Goal: Information Seeking & Learning: Learn about a topic

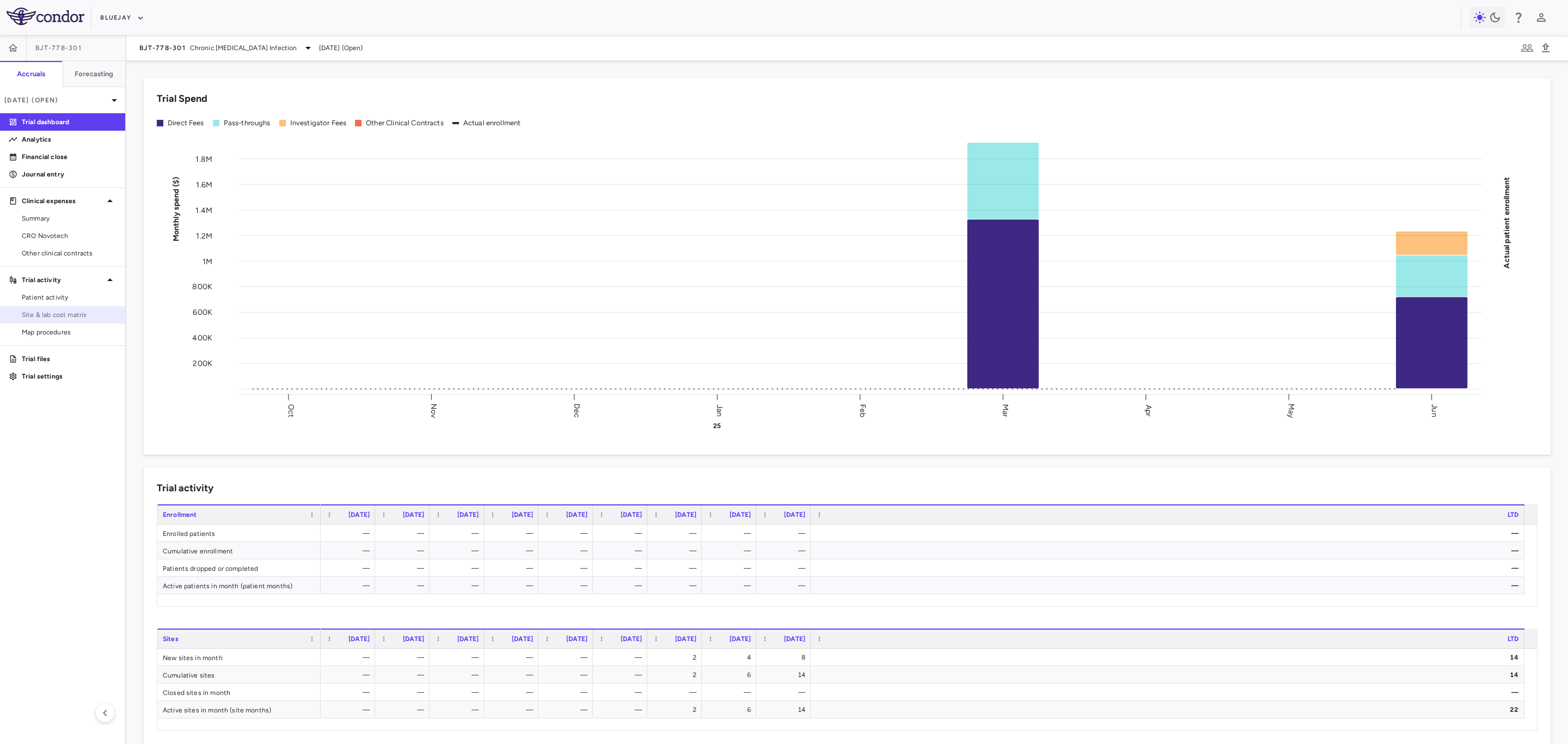
click at [83, 317] on span "Site & lab cost matrix" at bounding box center [69, 314] width 95 height 10
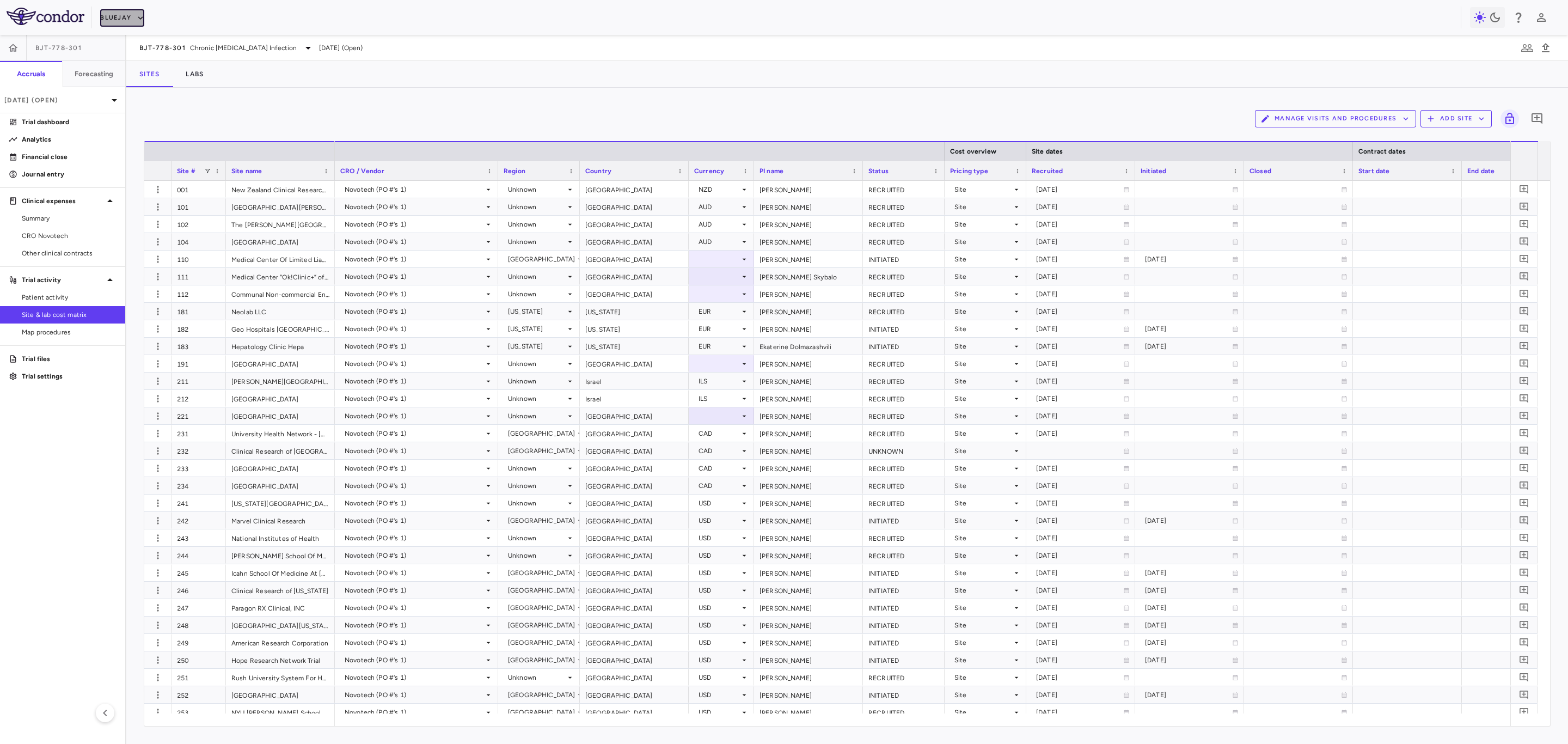
click at [134, 20] on button "Bluejay" at bounding box center [123, 18] width 44 height 18
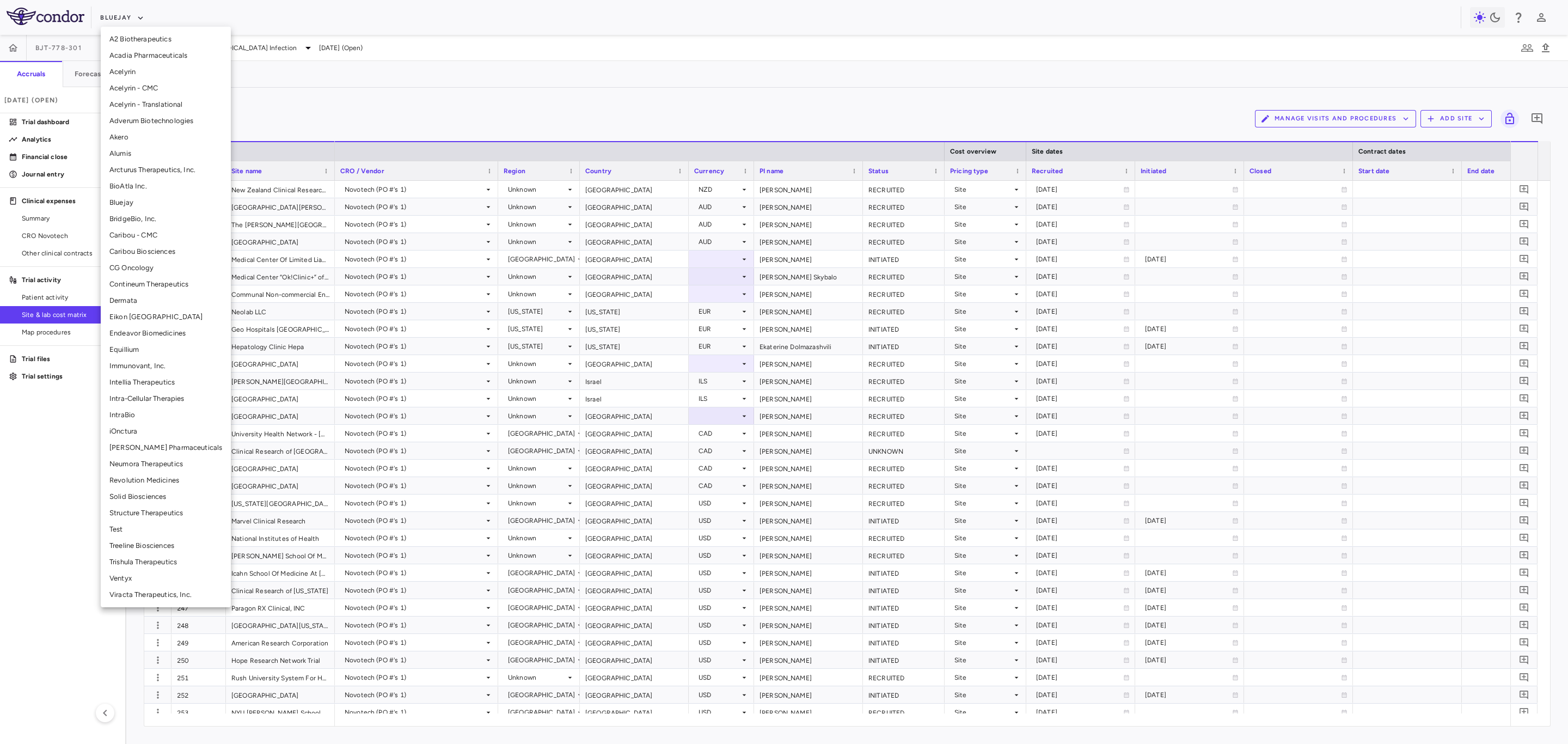
click at [164, 123] on li "Adverum Biotechnologies" at bounding box center [166, 121] width 130 height 16
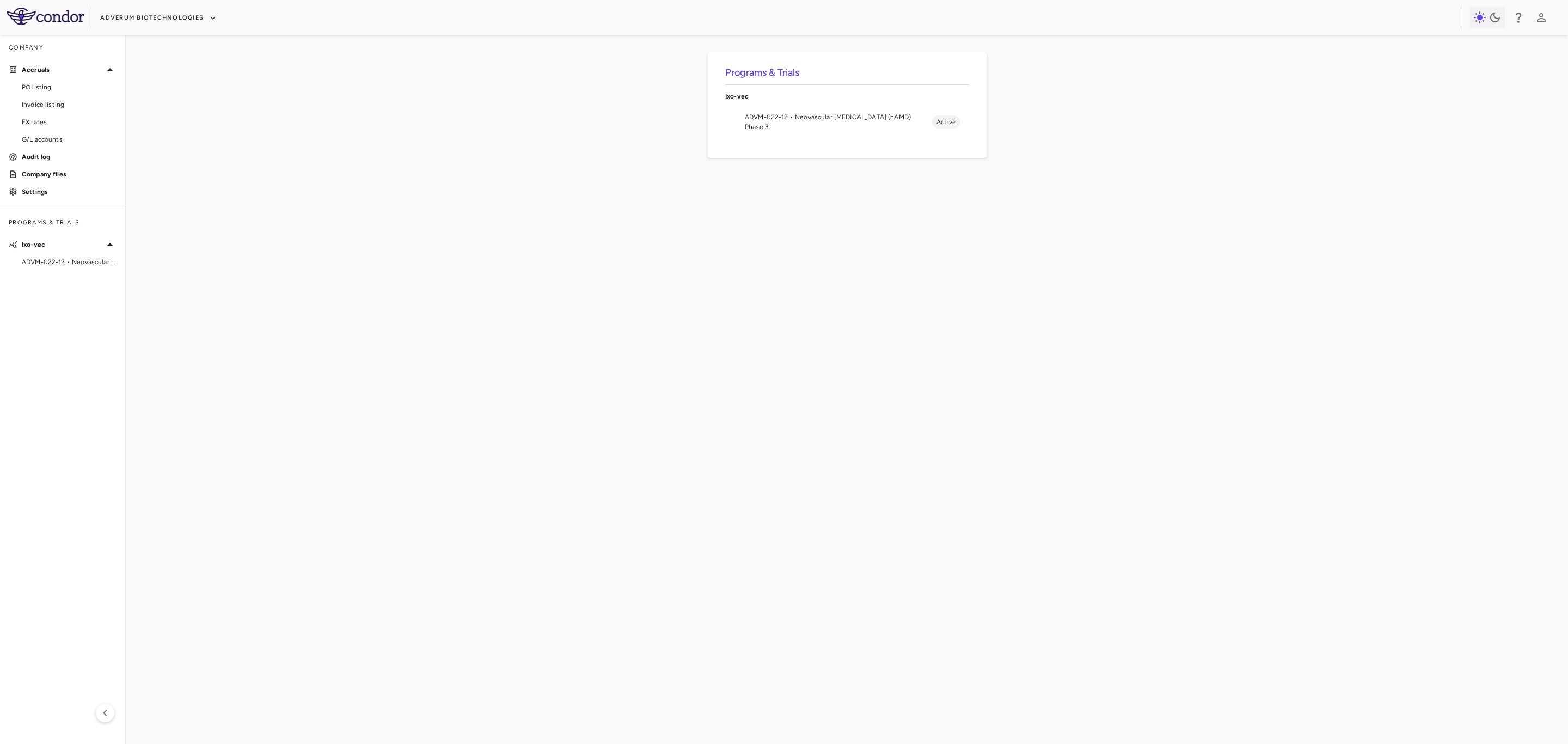
click at [817, 132] on span "Phase 3" at bounding box center [839, 127] width 187 height 10
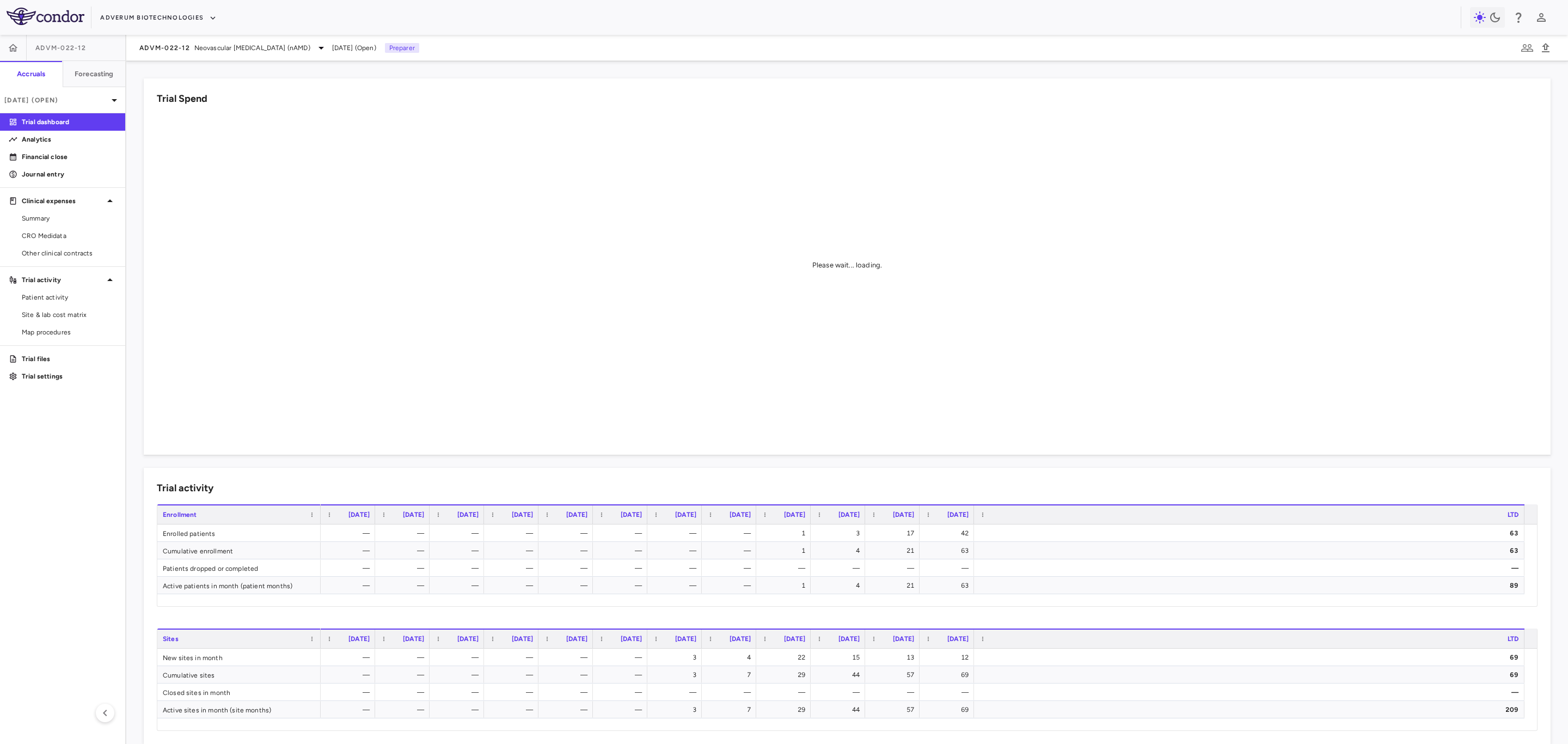
click at [940, 485] on div "Trial activity" at bounding box center [847, 488] width 1381 height 15
click at [53, 319] on span "Site & lab cost matrix" at bounding box center [69, 314] width 95 height 10
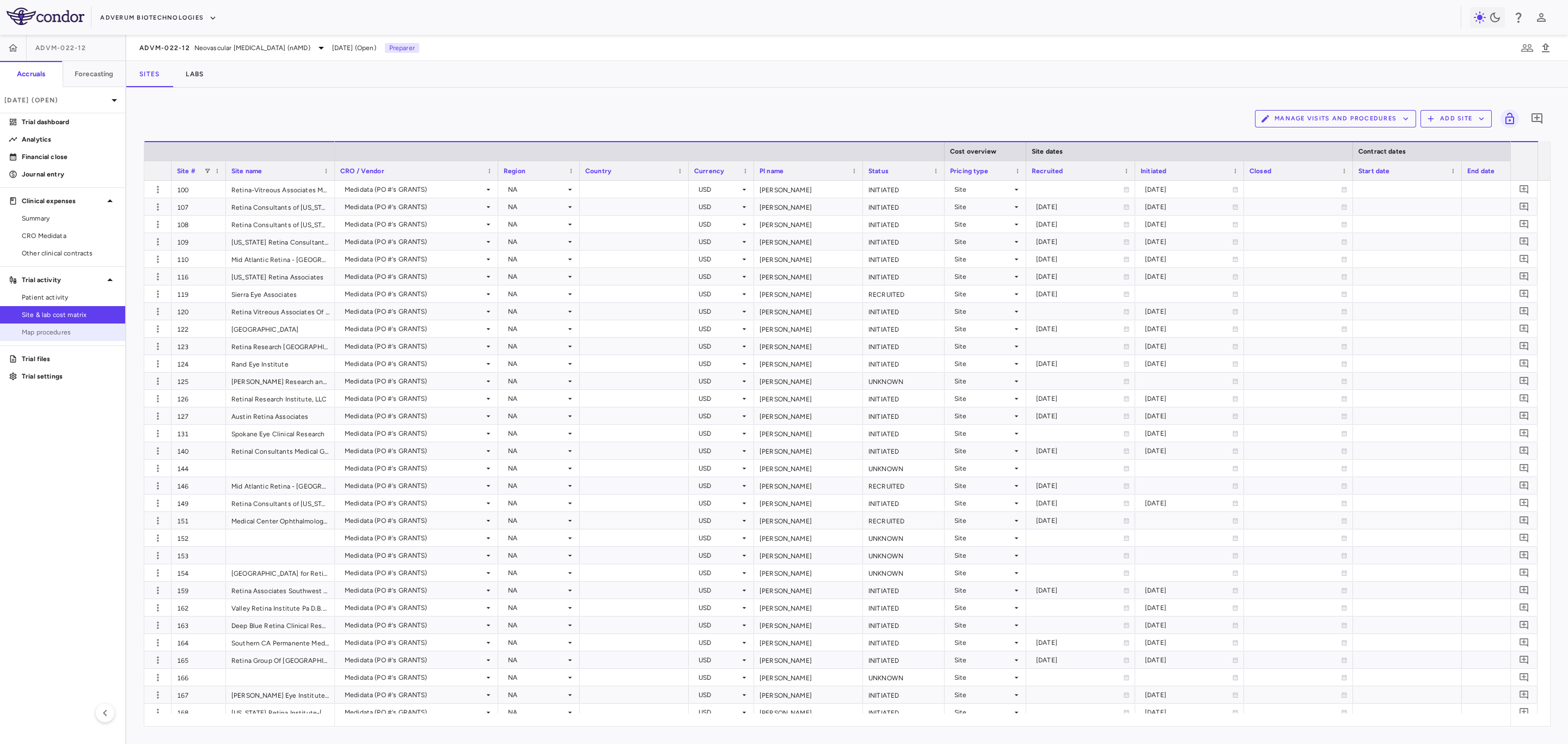
click at [55, 338] on link "Map procedures" at bounding box center [63, 332] width 125 height 16
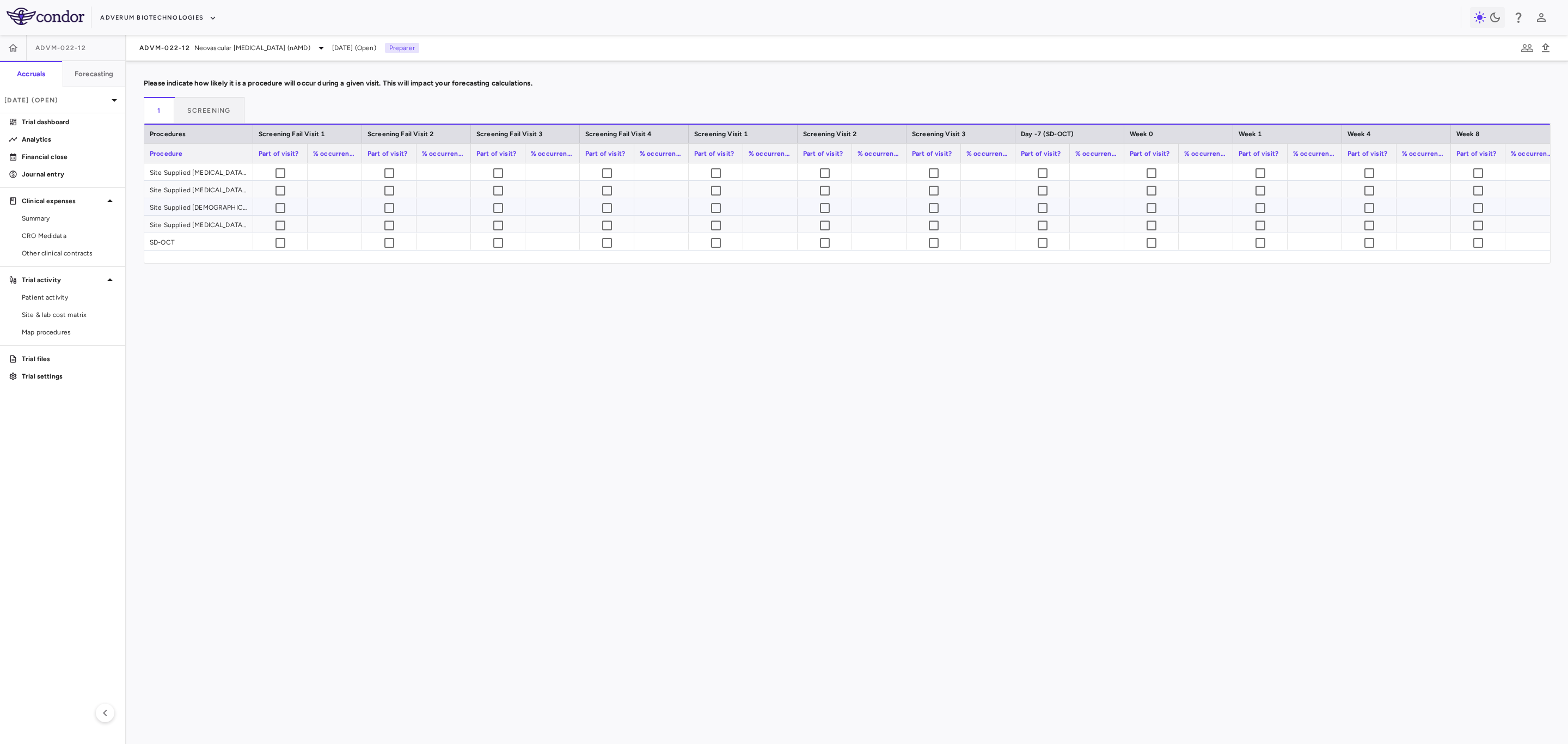
click at [215, 204] on div "Site Supplied [DEMOGRAPHIC_DATA]" at bounding box center [199, 206] width 109 height 17
click at [556, 207] on div at bounding box center [555, 207] width 39 height 0
drag, startPoint x: 549, startPoint y: 207, endPoint x: 591, endPoint y: 211, distance: 42.2
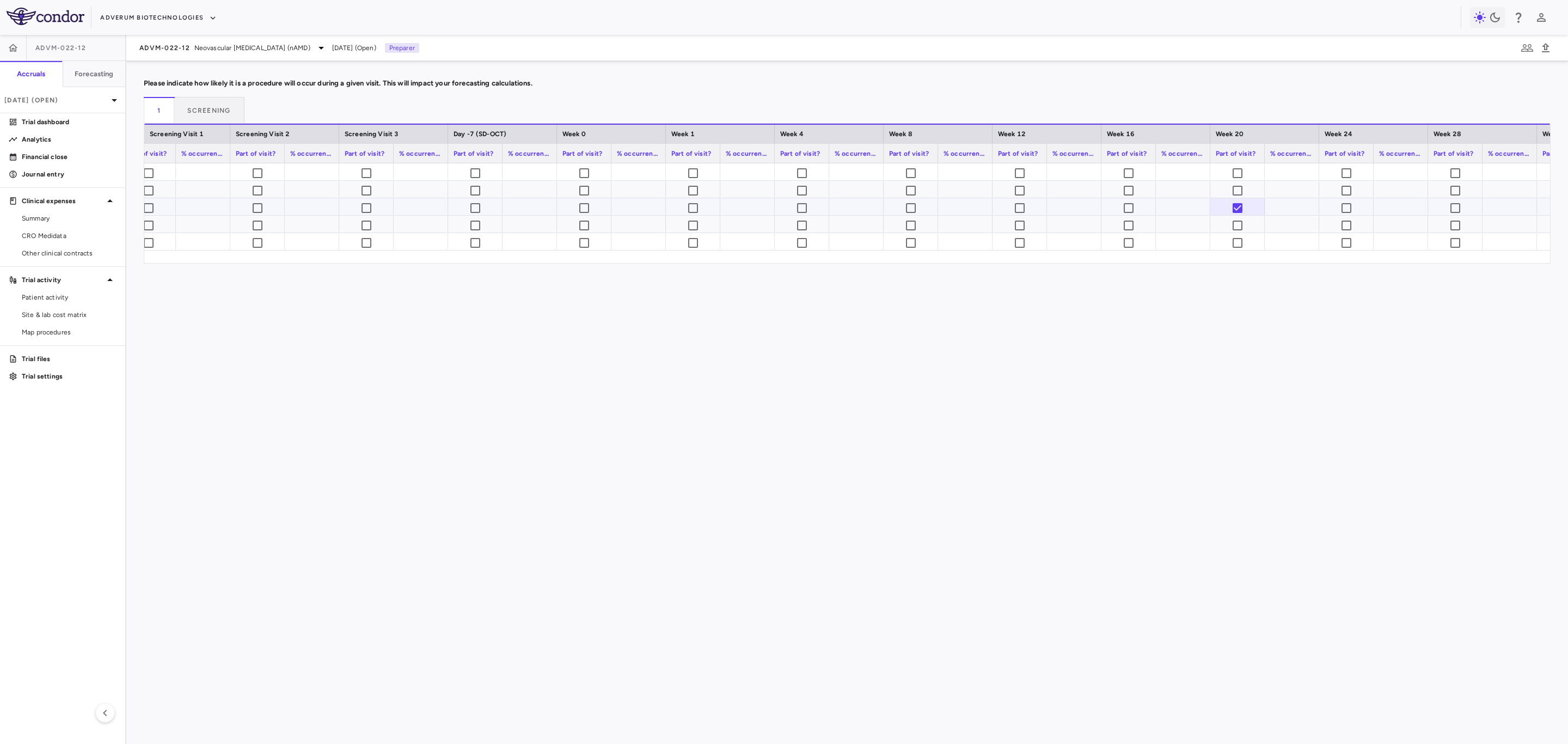
click at [1287, 203] on div at bounding box center [1292, 206] width 44 height 15
click at [1288, 206] on input "text" at bounding box center [1300, 207] width 37 height 18
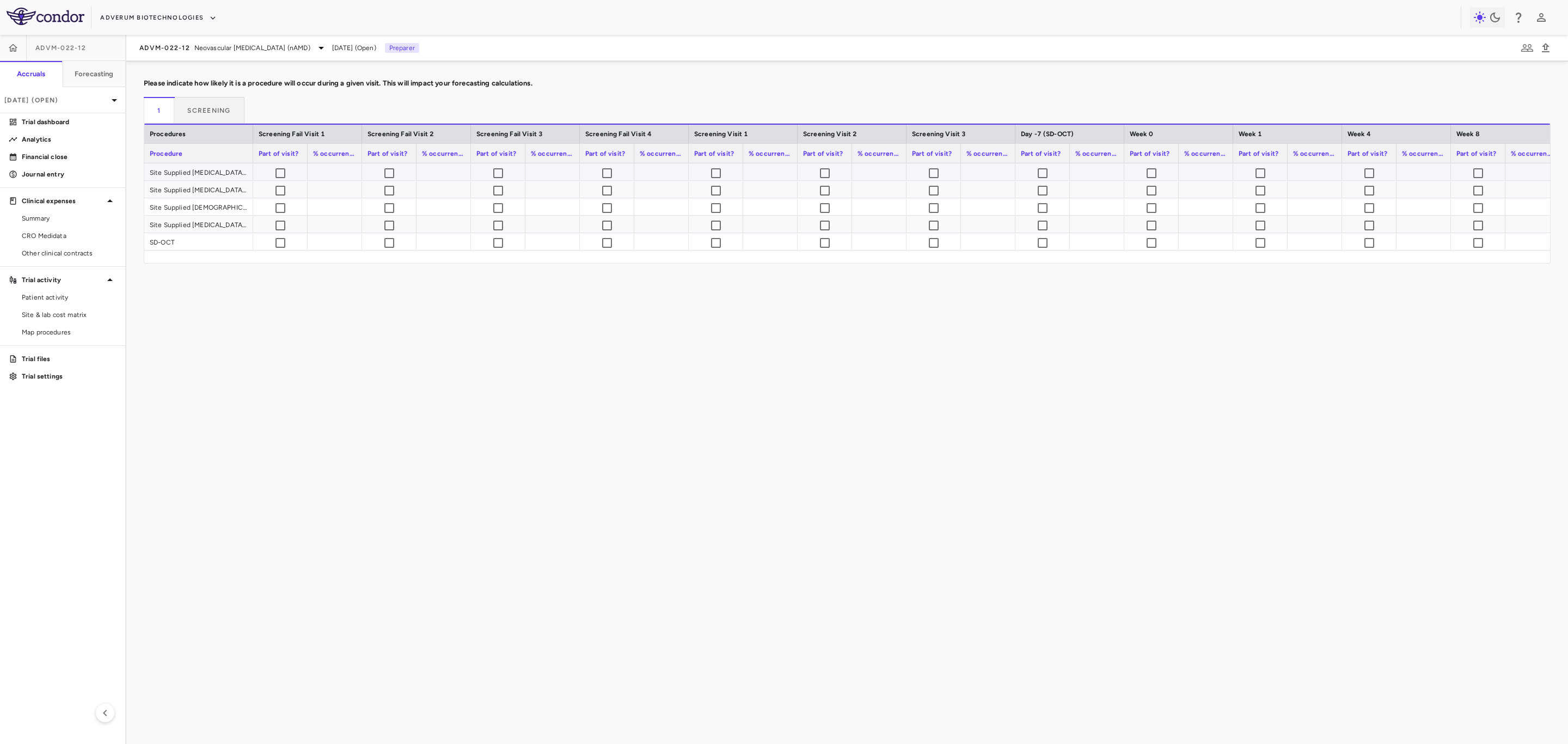
drag, startPoint x: 193, startPoint y: 170, endPoint x: 195, endPoint y: 176, distance: 6.3
click at [193, 170] on div "Site Supplied [MEDICAL_DATA] Reimbursement" at bounding box center [199, 172] width 109 height 17
click at [213, 191] on div "Site Supplied [MEDICAL_DATA] HD" at bounding box center [199, 189] width 109 height 17
click at [218, 203] on div "Site Supplied [DEMOGRAPHIC_DATA]" at bounding box center [199, 206] width 109 height 17
click at [224, 226] on div "Site Supplied [MEDICAL_DATA] or Generic Reimbursement" at bounding box center [199, 224] width 109 height 17
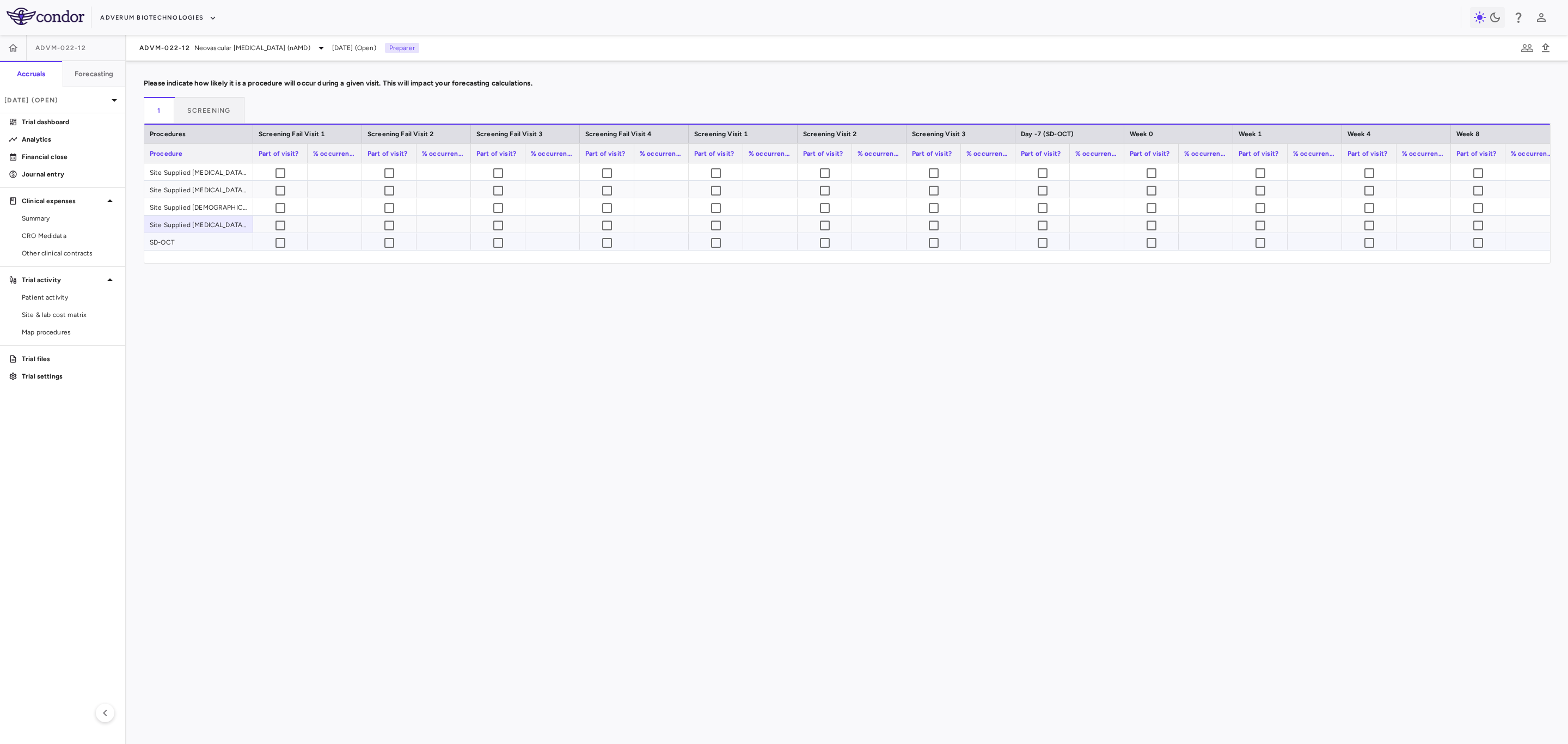
click at [223, 238] on div "SD-OCT" at bounding box center [199, 241] width 109 height 17
drag, startPoint x: 389, startPoint y: 82, endPoint x: 549, endPoint y: 82, distance: 160.0
click at [549, 82] on p "Please indicate how likely it is a procedure will occur during a given visit. T…" at bounding box center [848, 83] width 1407 height 10
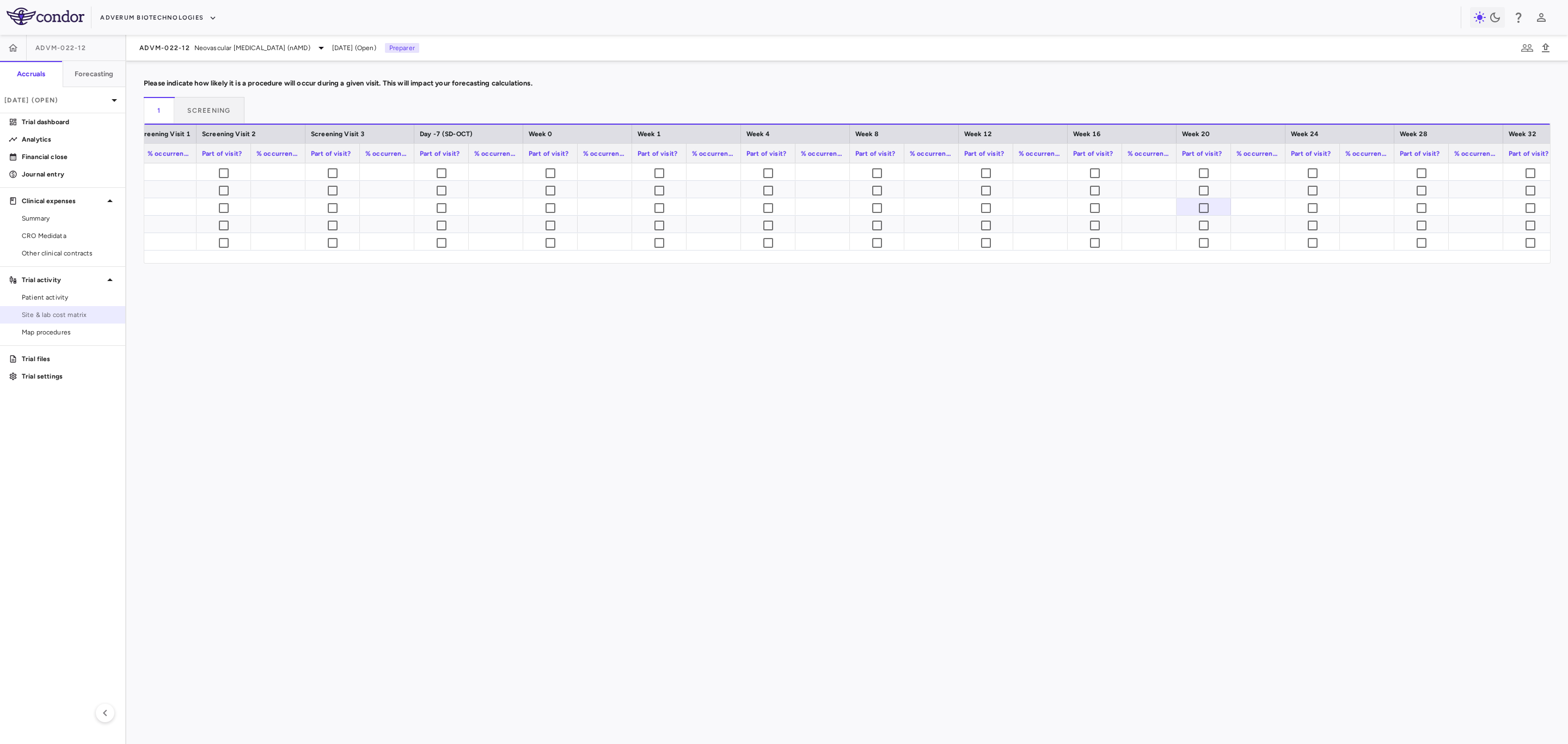
click at [79, 312] on span "Site & lab cost matrix" at bounding box center [69, 314] width 95 height 10
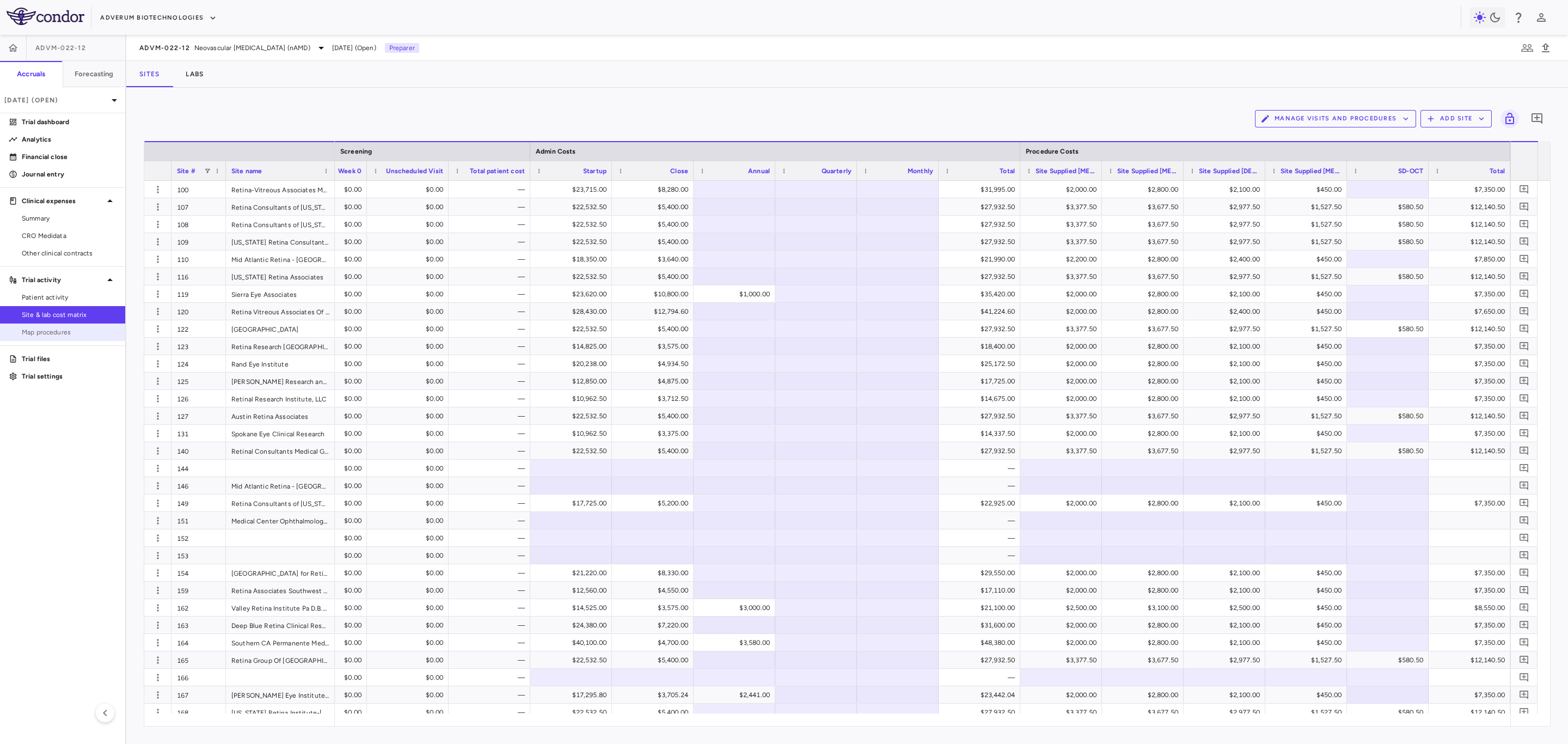
click at [66, 327] on span "Map procedures" at bounding box center [69, 332] width 95 height 10
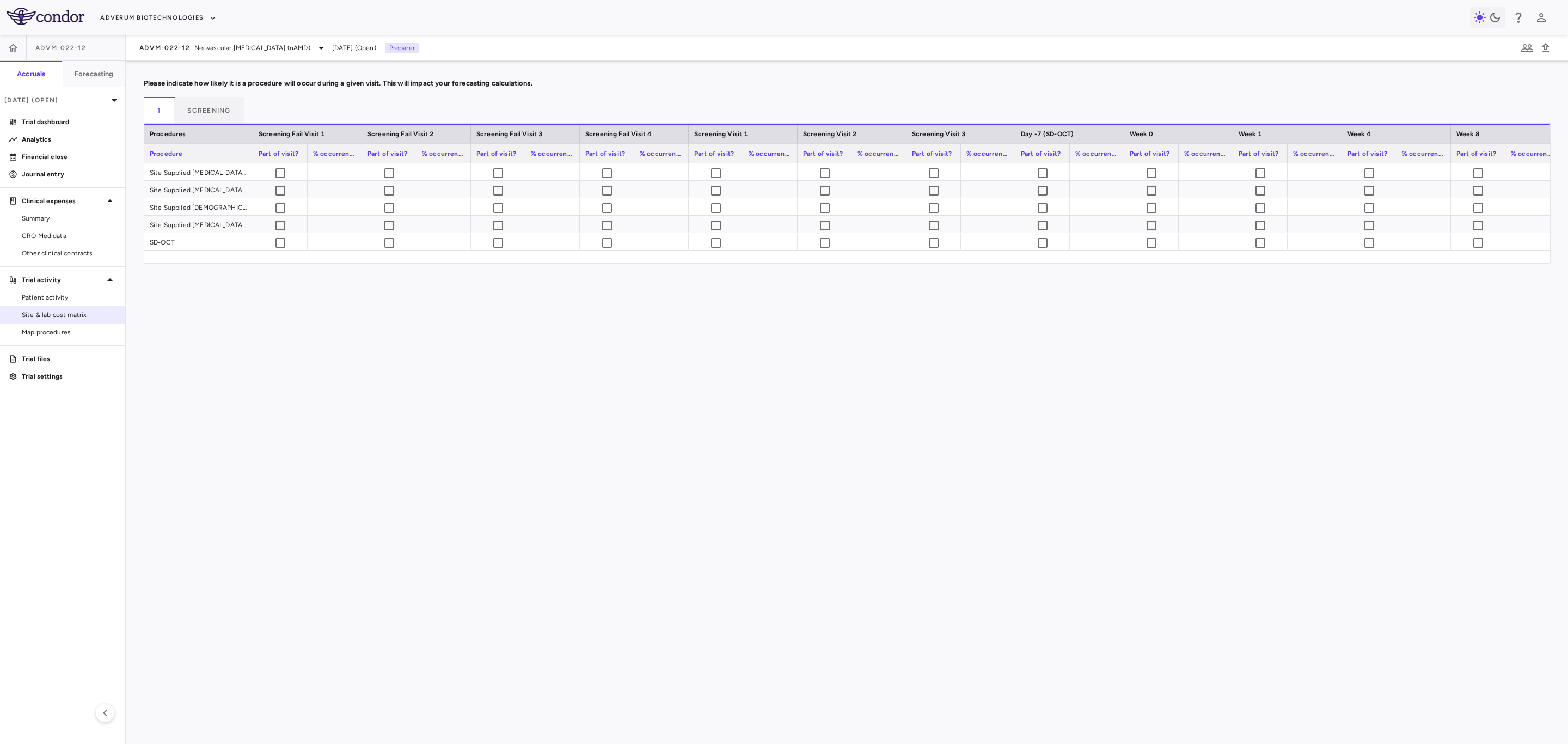
click at [56, 320] on link "Site & lab cost matrix" at bounding box center [63, 314] width 125 height 16
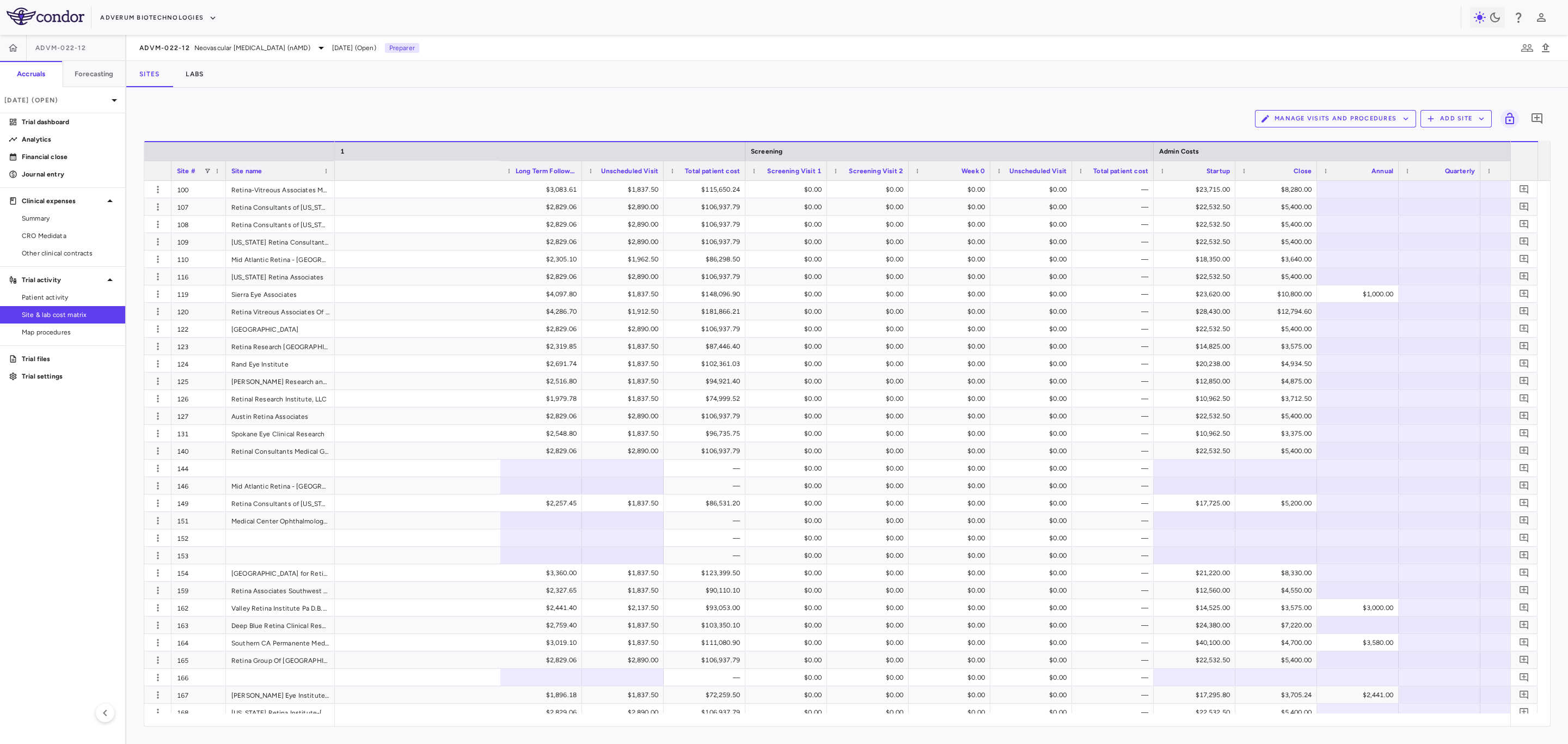
scroll to position [0, 3737]
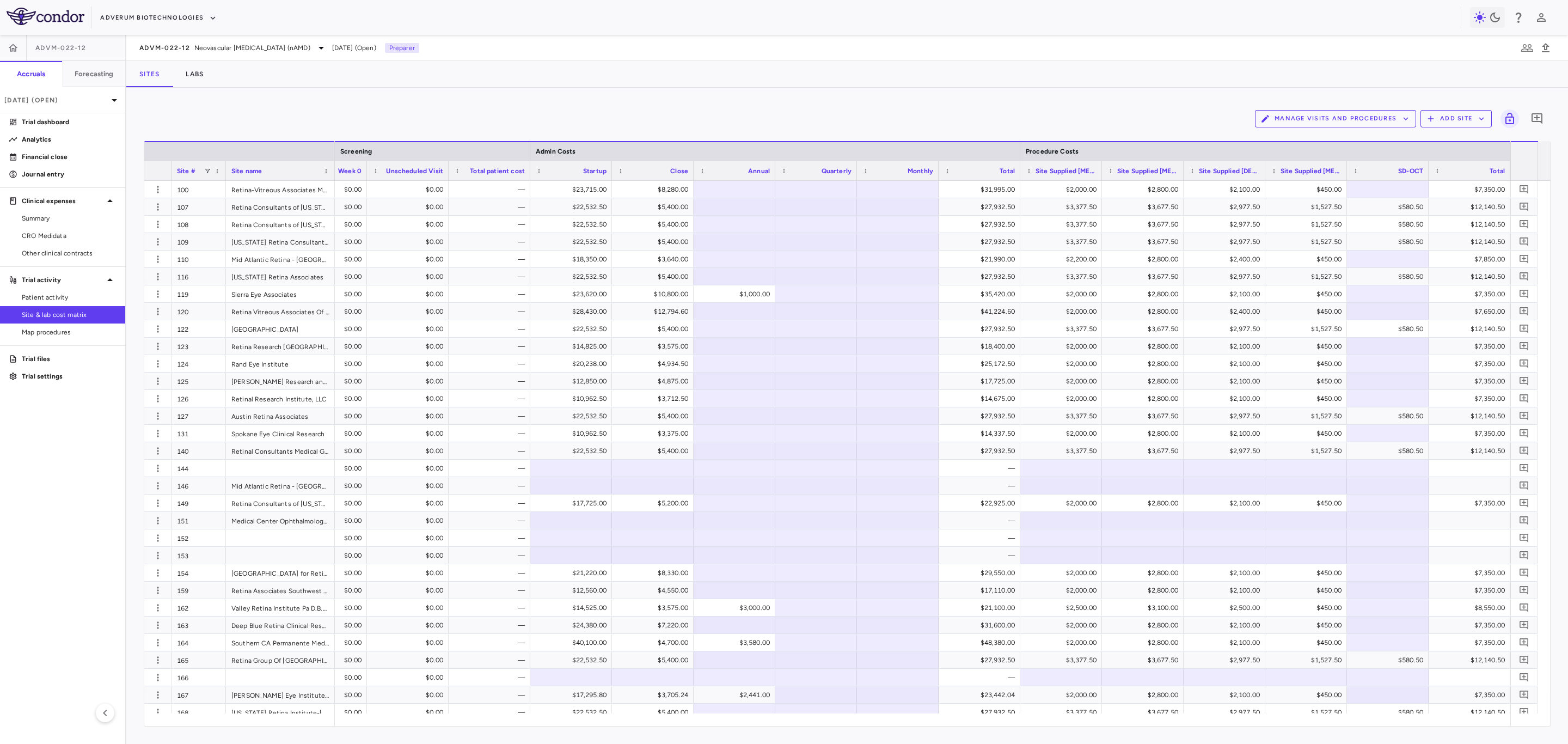
drag, startPoint x: 69, startPoint y: 302, endPoint x: 69, endPoint y: 318, distance: 16.0
click at [69, 302] on span "Patient activity" at bounding box center [69, 297] width 95 height 10
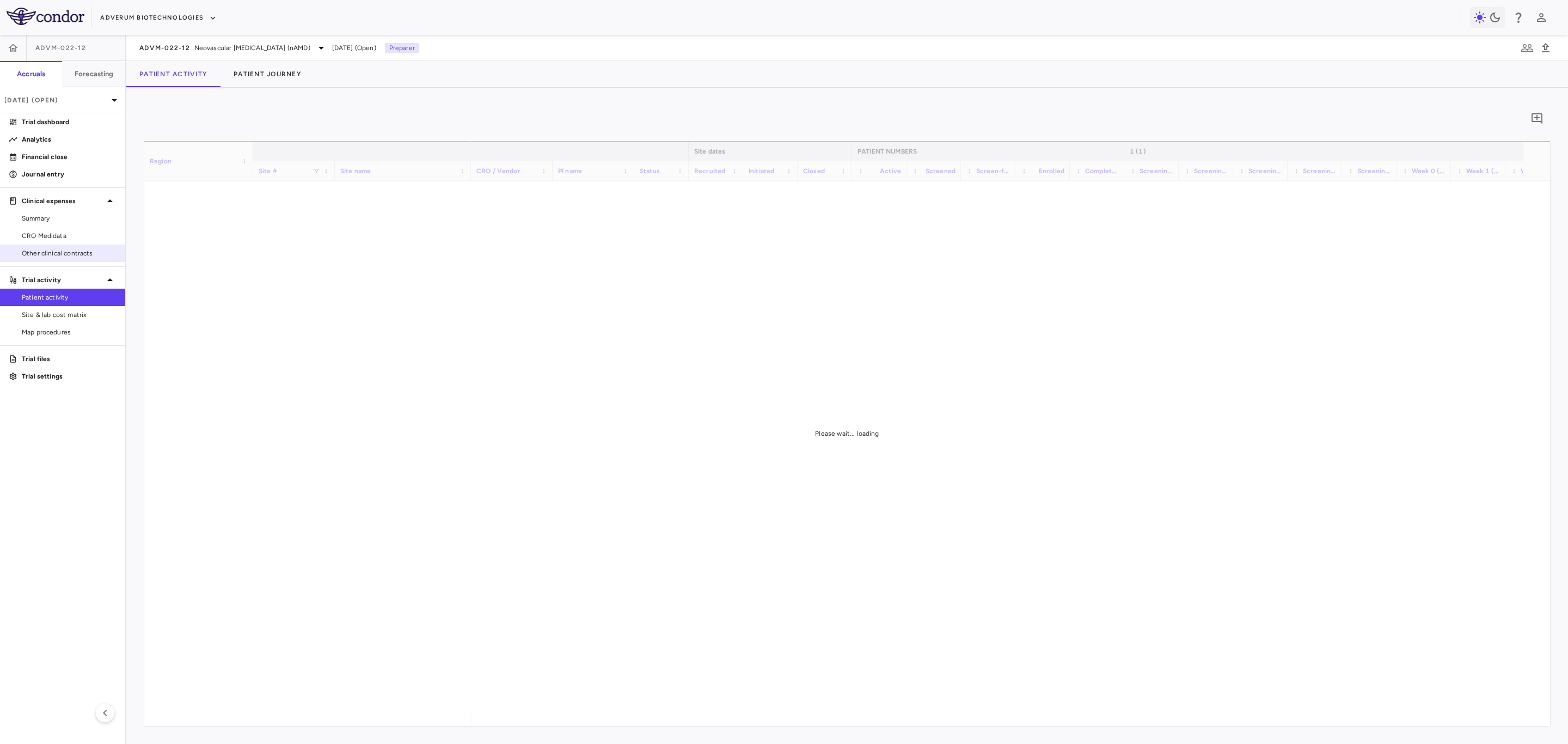
click at [69, 311] on span "Site & lab cost matrix" at bounding box center [69, 314] width 95 height 10
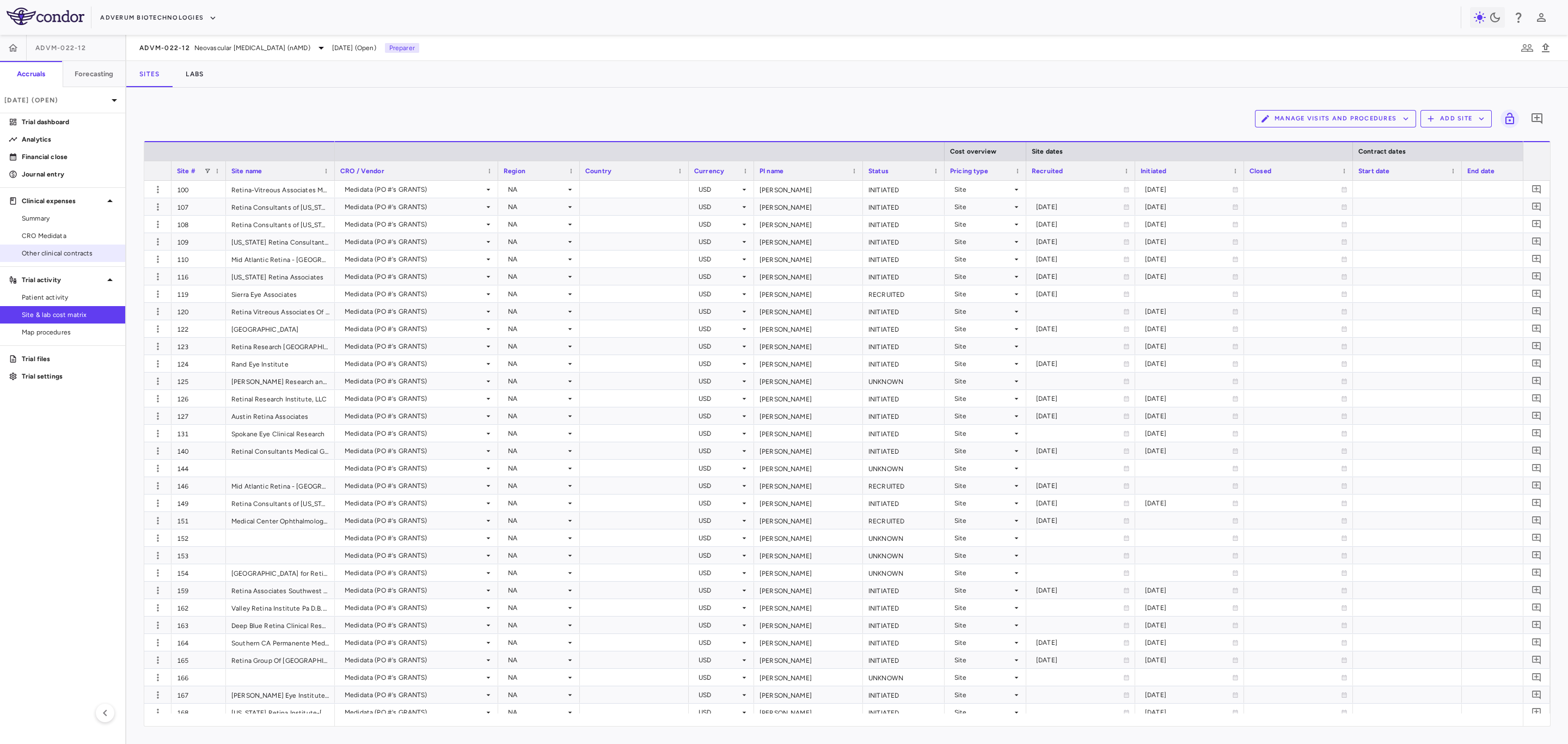
click at [58, 252] on span "Other clinical contracts" at bounding box center [69, 253] width 95 height 10
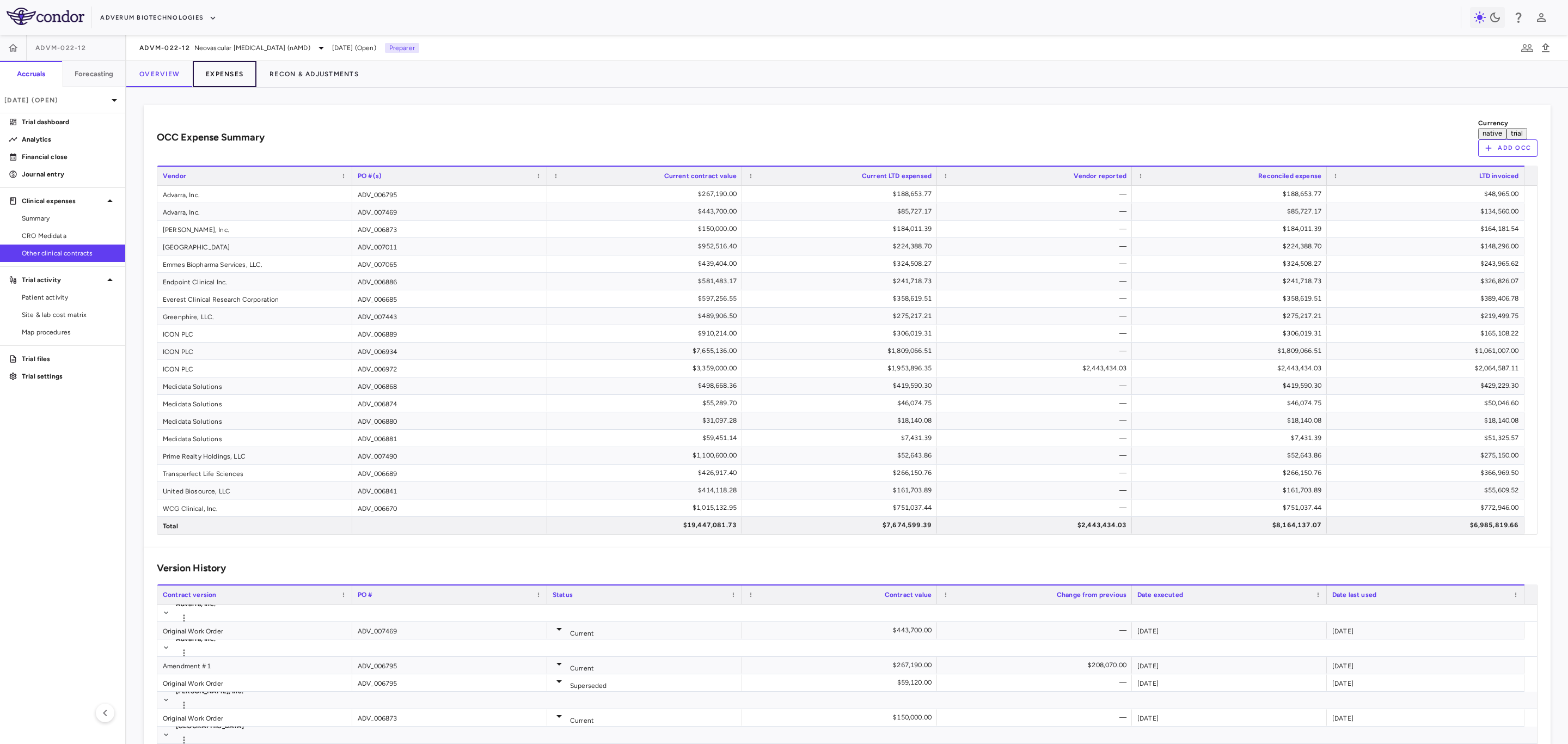
click at [234, 79] on button "Expenses" at bounding box center [224, 74] width 64 height 26
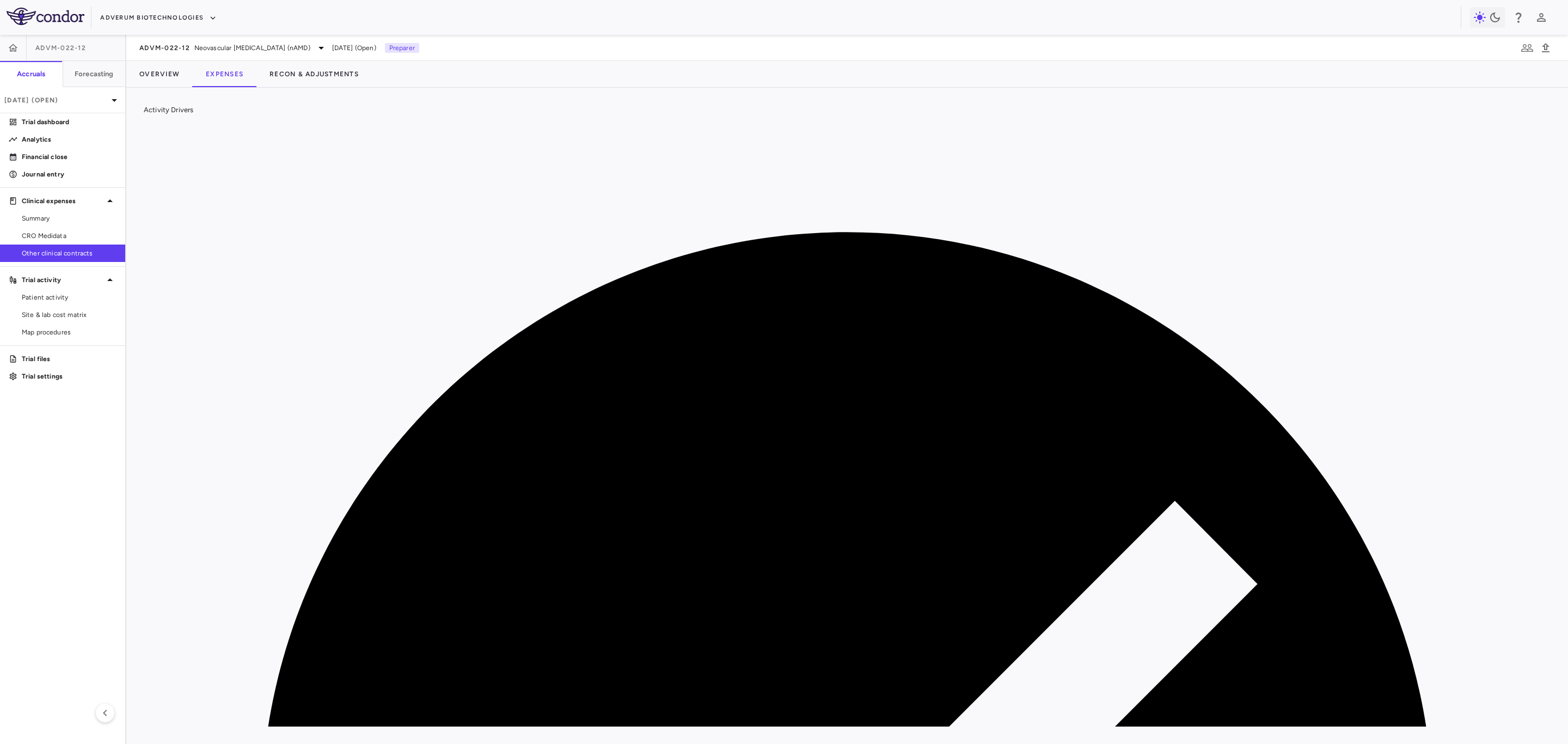
scroll to position [0, 2289]
click at [177, 75] on button "Overview" at bounding box center [160, 74] width 67 height 26
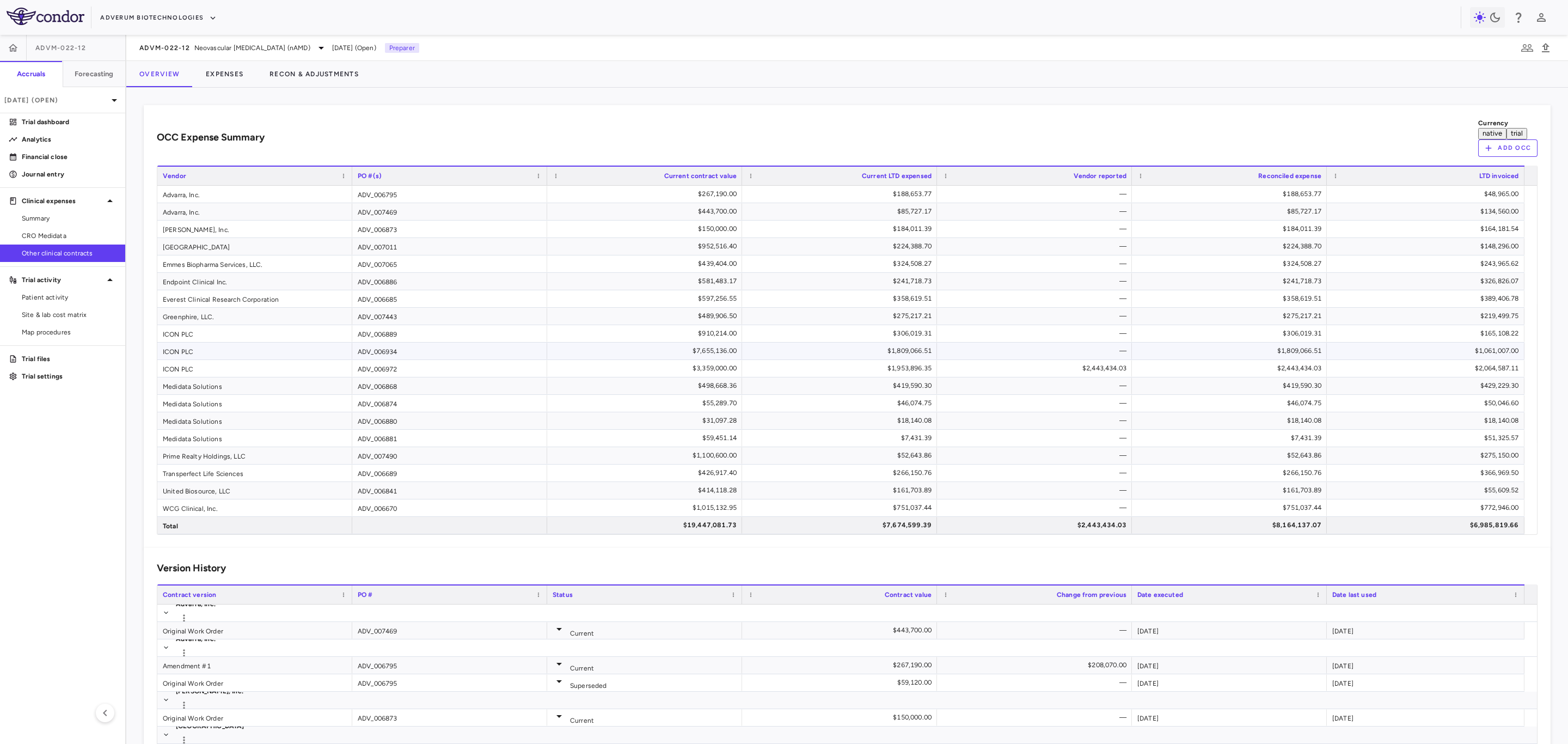
click at [260, 343] on div "ICON PLC" at bounding box center [255, 351] width 195 height 17
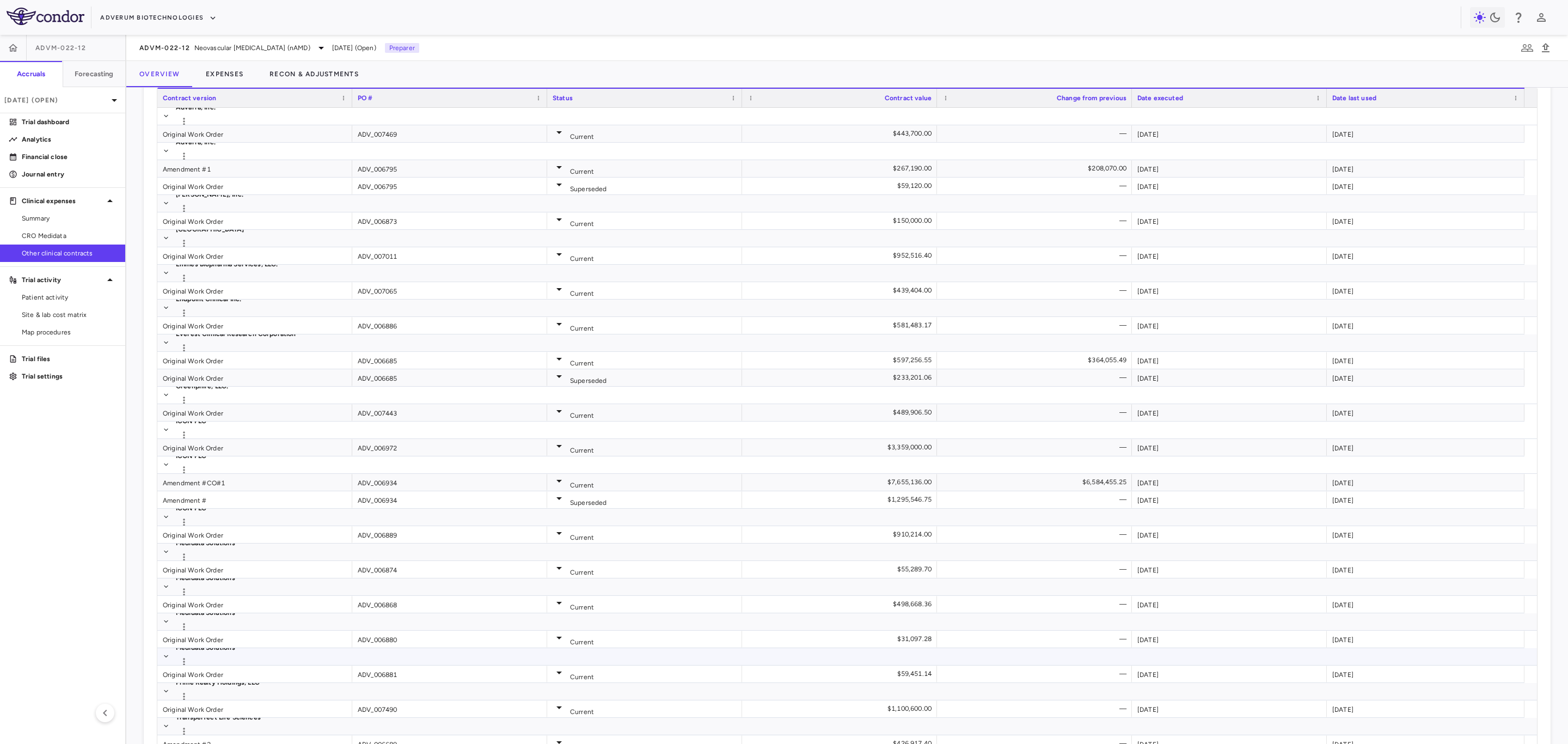
scroll to position [605, 0]
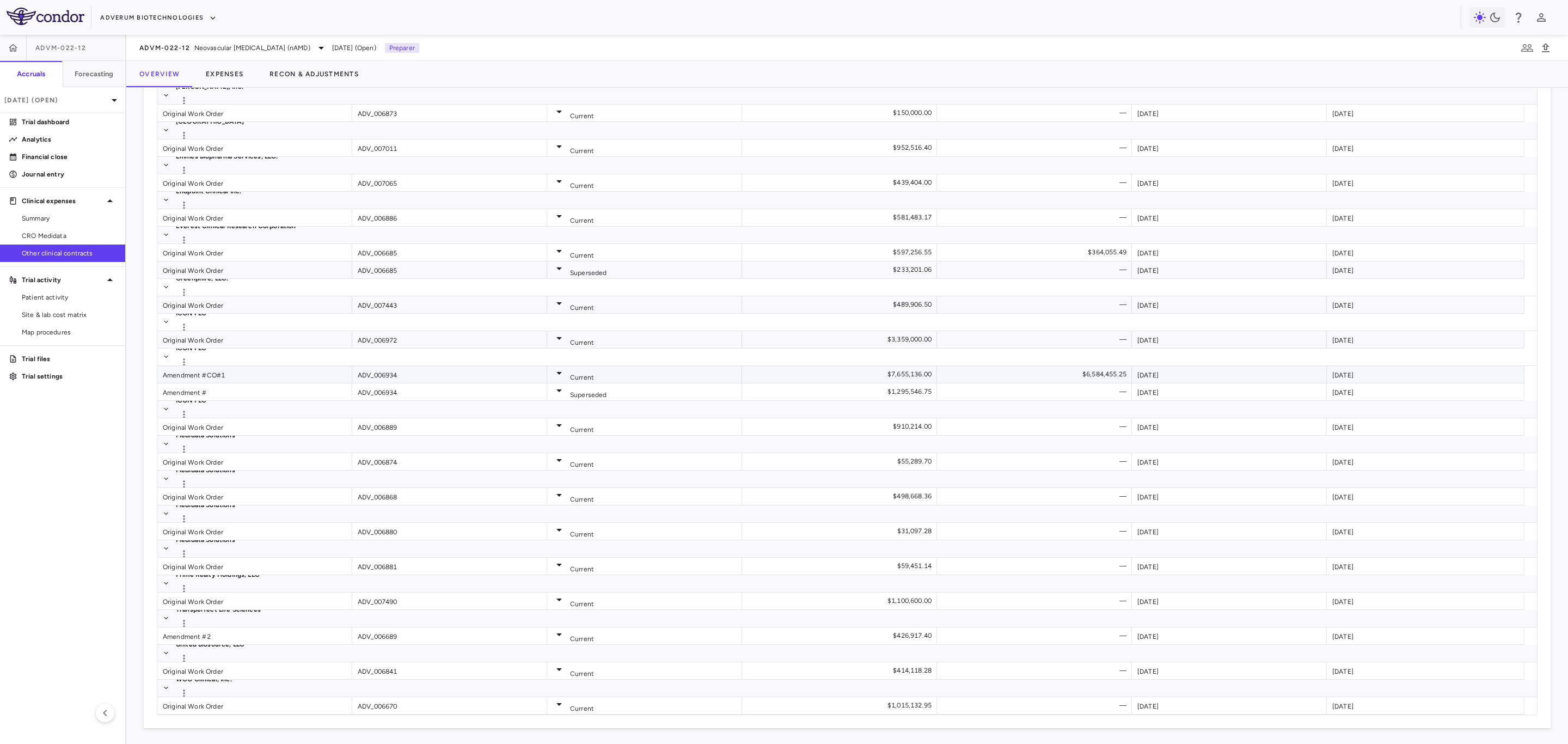
click at [261, 373] on div "Amendment #CO#1" at bounding box center [255, 374] width 195 height 17
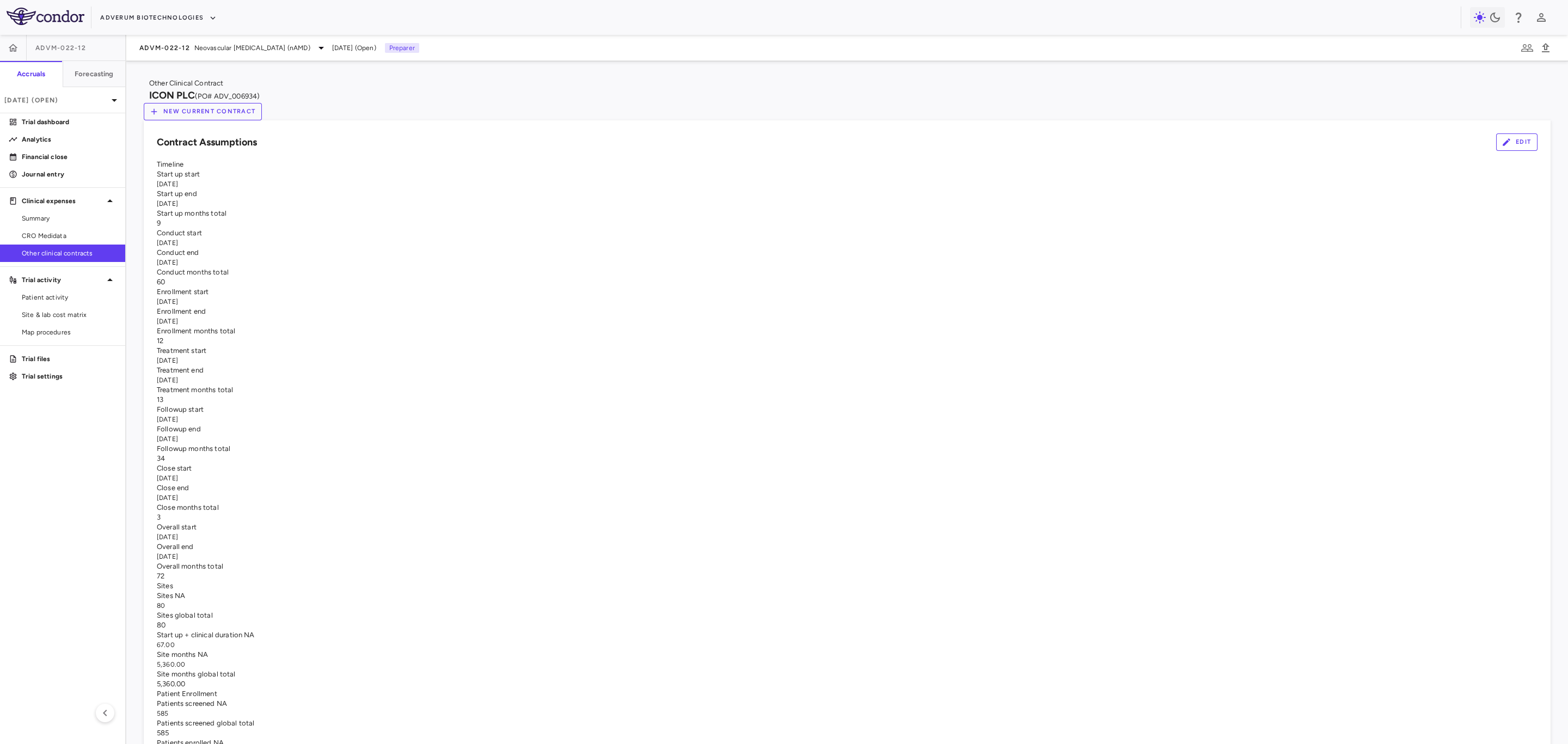
drag, startPoint x: 474, startPoint y: 513, endPoint x: 427, endPoint y: 490, distance: 52.3
click at [420, 483] on div "Timeline Start up start [DATE] Start up end [DATE] Start up months total 9 Cond…" at bounding box center [847, 370] width 1381 height 421
click at [472, 551] on div "[DATE]" at bounding box center [847, 556] width 1381 height 10
drag, startPoint x: 472, startPoint y: 518, endPoint x: 430, endPoint y: 497, distance: 47.0
click at [430, 497] on div "Timeline Start up start [DATE] Start up end [DATE] Start up months total 9 Cond…" at bounding box center [847, 370] width 1381 height 421
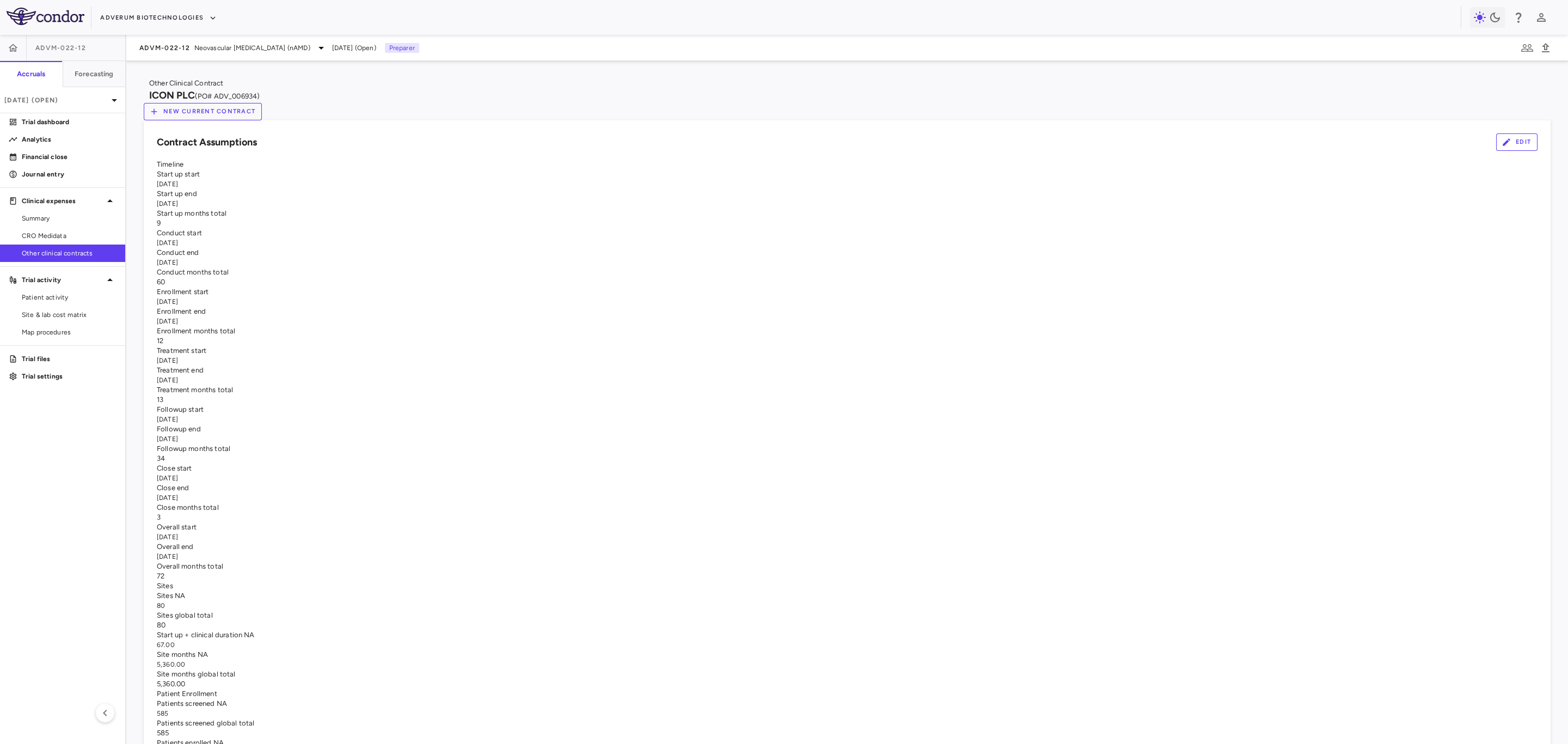
click at [474, 551] on div "[DATE]" at bounding box center [847, 556] width 1381 height 10
drag, startPoint x: 167, startPoint y: 187, endPoint x: 472, endPoint y: 517, distance: 449.4
click at [472, 517] on div "Timeline Start up start [DATE] Start up end [DATE] Start up months total 9 Cond…" at bounding box center [847, 370] width 1381 height 421
click at [233, 387] on span "Treatment months total" at bounding box center [195, 390] width 76 height 8
drag, startPoint x: 427, startPoint y: 195, endPoint x: 466, endPoint y: 208, distance: 41.1
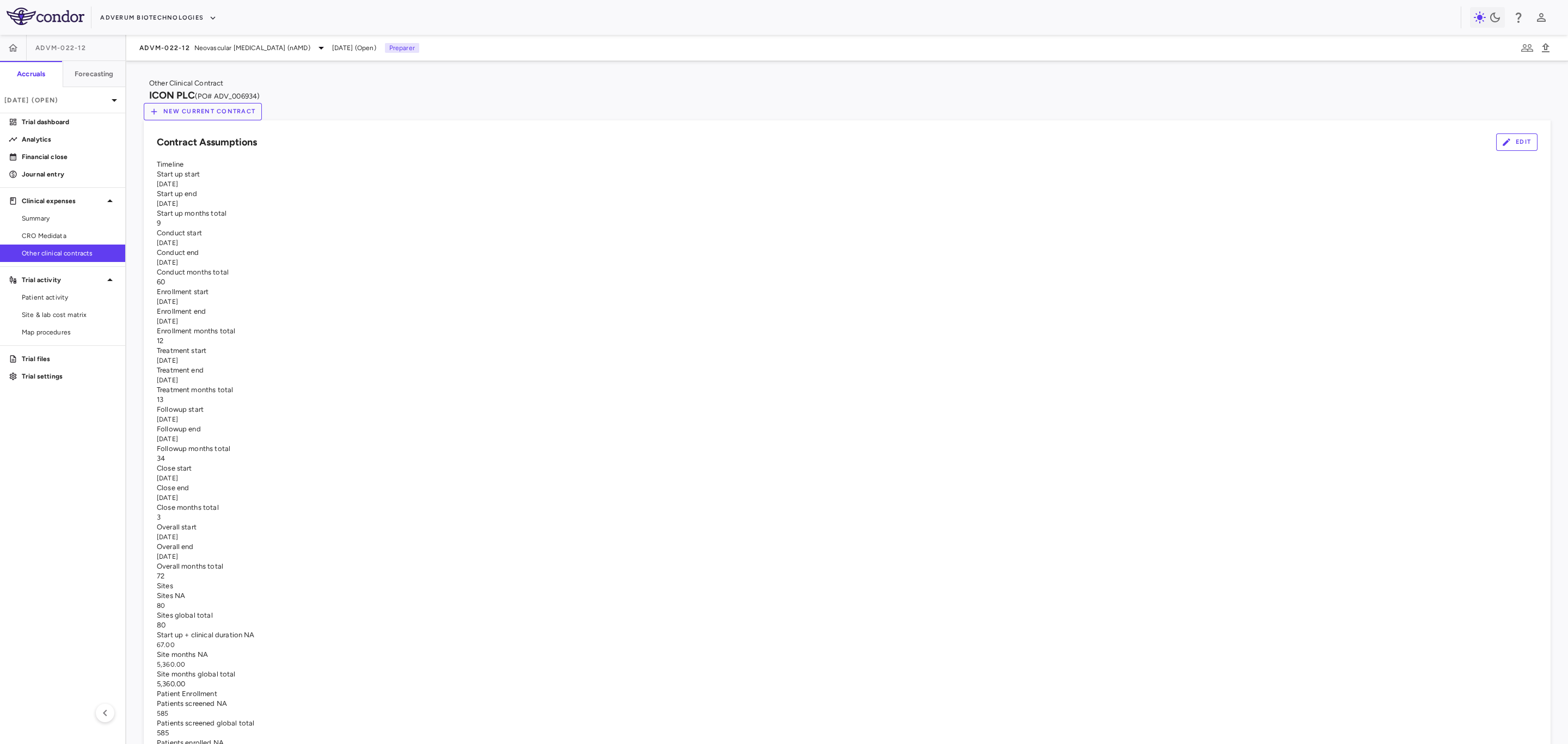
click at [466, 208] on div "Timeline Start up start [DATE] Start up end [DATE] Start up months total 9 Cond…" at bounding box center [847, 370] width 1381 height 421
click at [506, 454] on div "34" at bounding box center [847, 459] width 1381 height 10
drag, startPoint x: 497, startPoint y: 516, endPoint x: 434, endPoint y: 505, distance: 64.0
click at [434, 505] on div "Timeline Start up start [DATE] Start up end [DATE] Start up months total 9 Cond…" at bounding box center [847, 370] width 1381 height 421
click at [465, 532] on div "[DATE]" at bounding box center [847, 537] width 1381 height 10
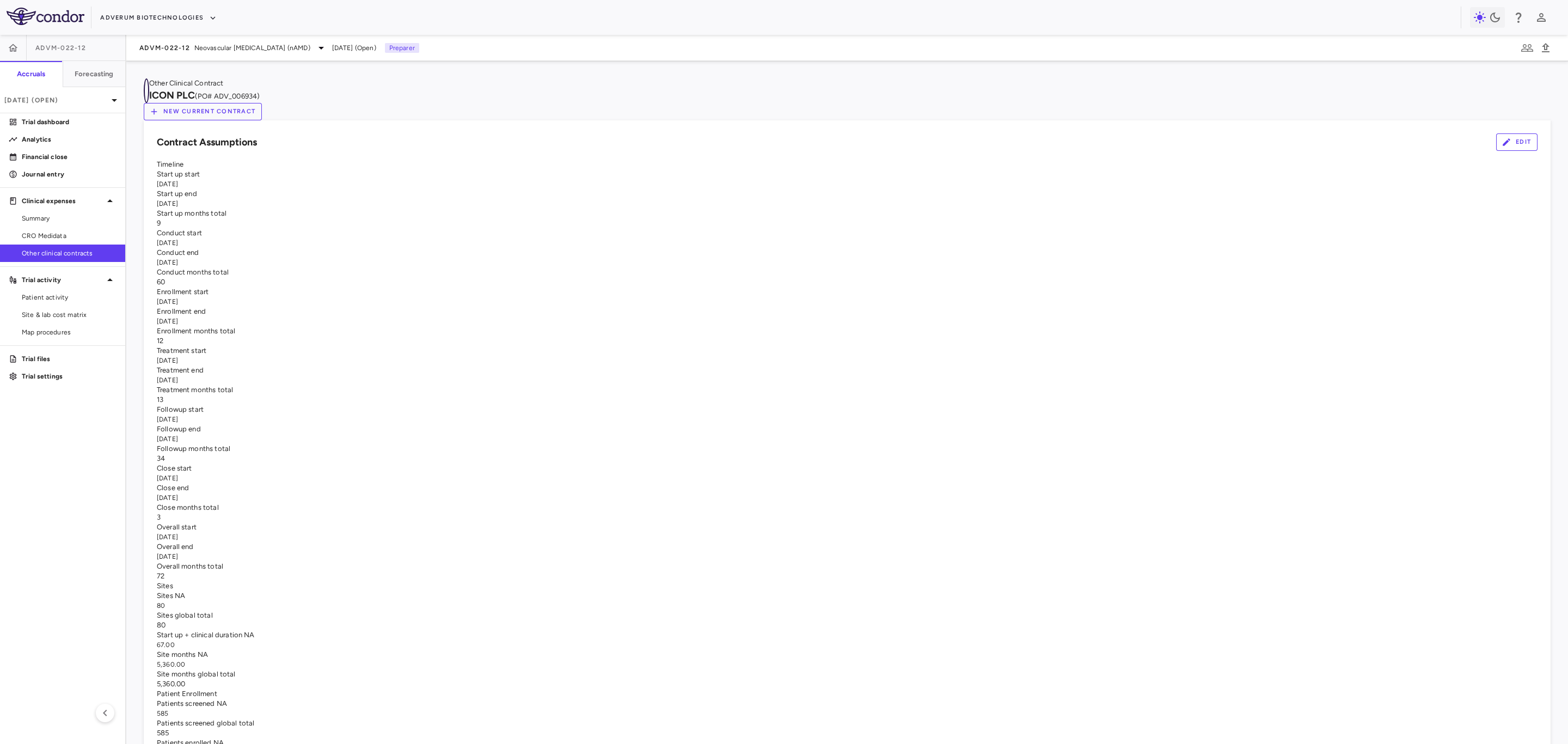
drag, startPoint x: 168, startPoint y: 93, endPoint x: 201, endPoint y: 94, distance: 33.0
click at [201, 94] on div "Other Clinical Contract ICON PLC (PO# ADV_006934)" at bounding box center [848, 90] width 1407 height 24
drag, startPoint x: 175, startPoint y: 96, endPoint x: 316, endPoint y: 94, distance: 141.0
click at [260, 95] on div "ICON PLC (PO# ADV_006934)" at bounding box center [205, 96] width 110 height 15
drag, startPoint x: 316, startPoint y: 94, endPoint x: 374, endPoint y: 108, distance: 59.7
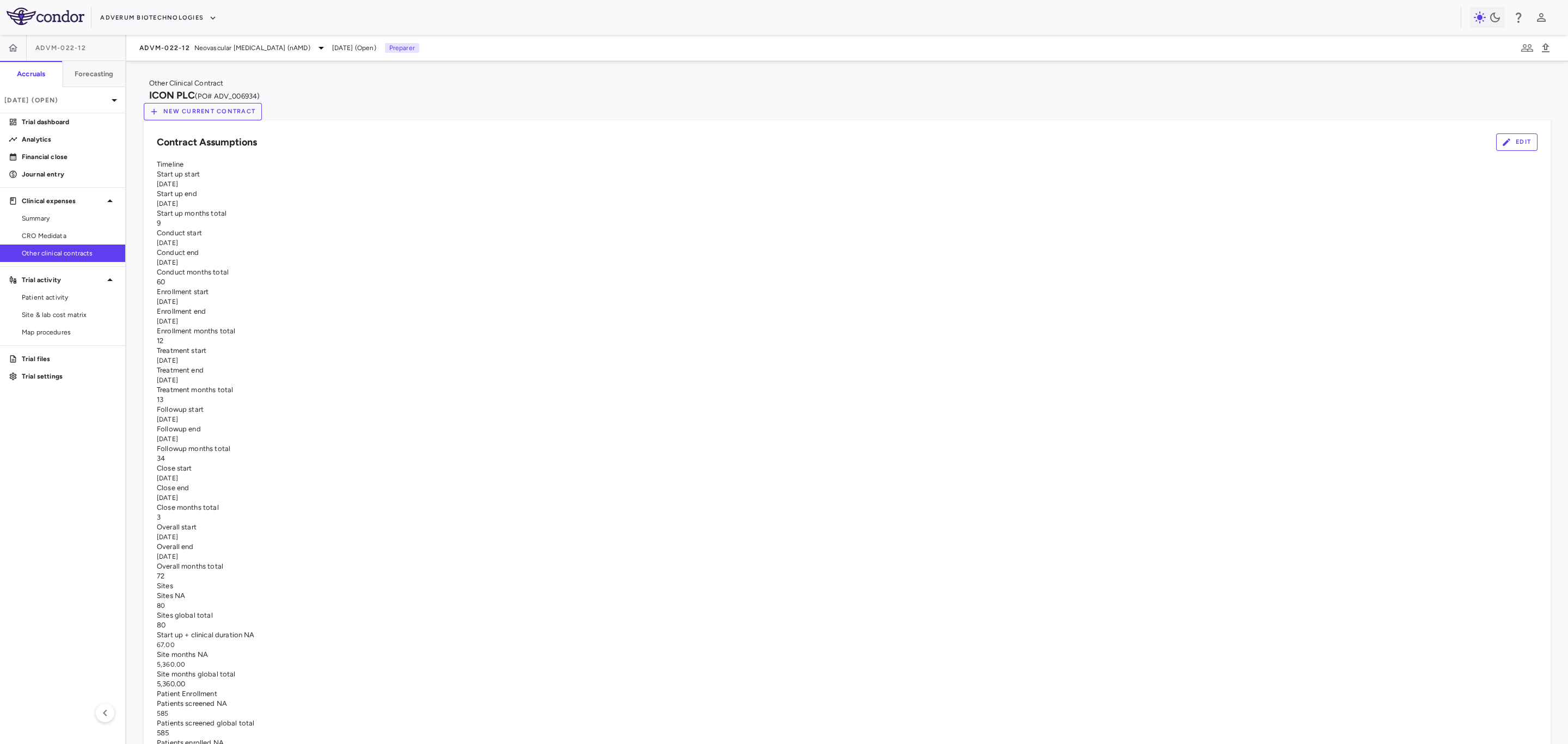
click at [318, 95] on div "Other Clinical Contract ICON PLC (PO# ADV_006934) New Current Contract" at bounding box center [848, 99] width 1407 height 42
drag, startPoint x: 475, startPoint y: 517, endPoint x: 425, endPoint y: 496, distance: 54.2
click at [425, 496] on div "Timeline Start up start [DATE] Start up end [DATE] Start up months total 9 Cond…" at bounding box center [847, 370] width 1381 height 421
drag, startPoint x: 456, startPoint y: 193, endPoint x: 419, endPoint y: 206, distance: 39.2
click at [197, 198] on span "Start up end" at bounding box center [177, 193] width 40 height 8
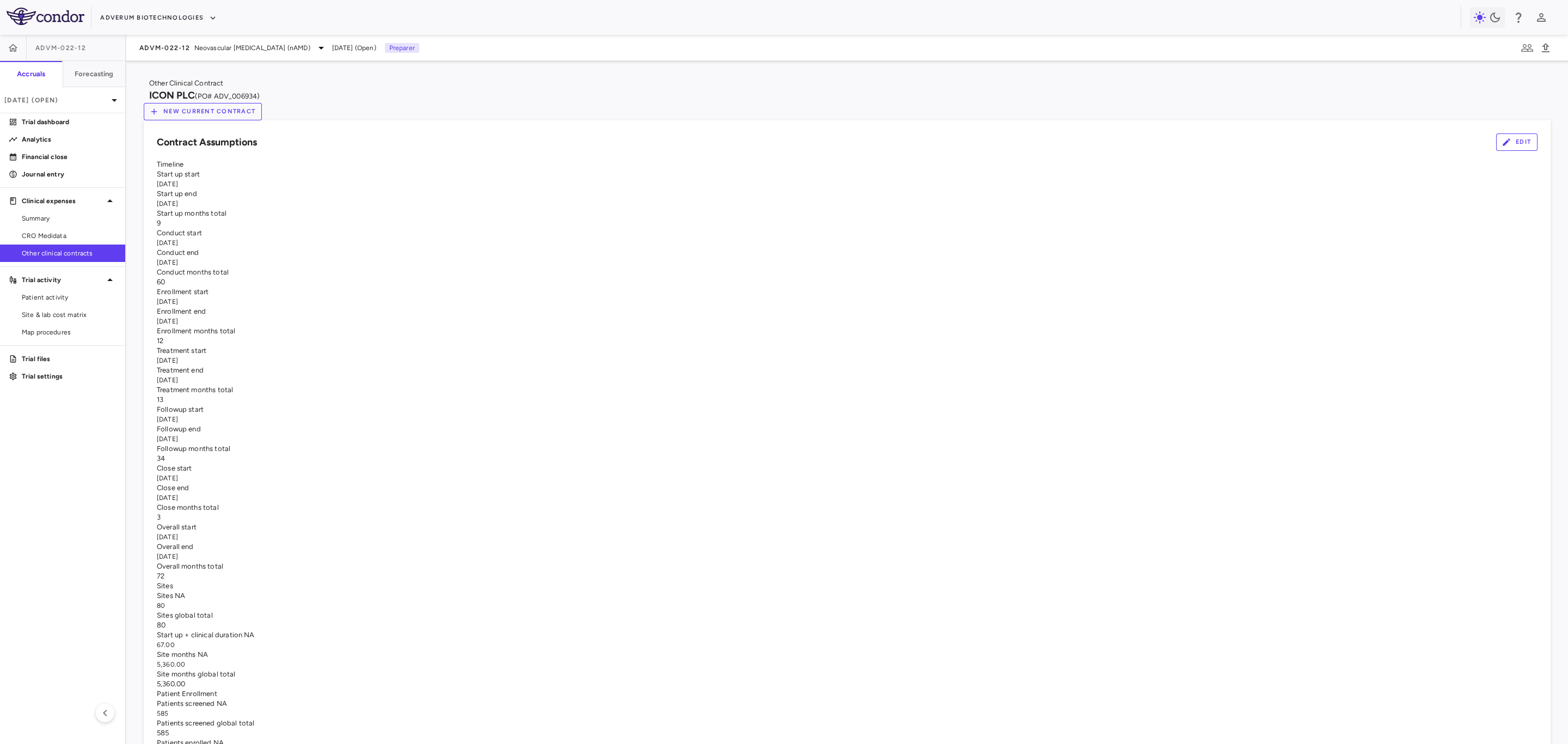
drag, startPoint x: 429, startPoint y: 191, endPoint x: 469, endPoint y: 207, distance: 43.1
click at [469, 207] on div "Timeline Start up start [DATE] Start up end [DATE] Start up months total 9 Cond…" at bounding box center [847, 370] width 1381 height 421
click at [469, 207] on div "[DATE]" at bounding box center [847, 203] width 1381 height 10
